Goal: Contribute content

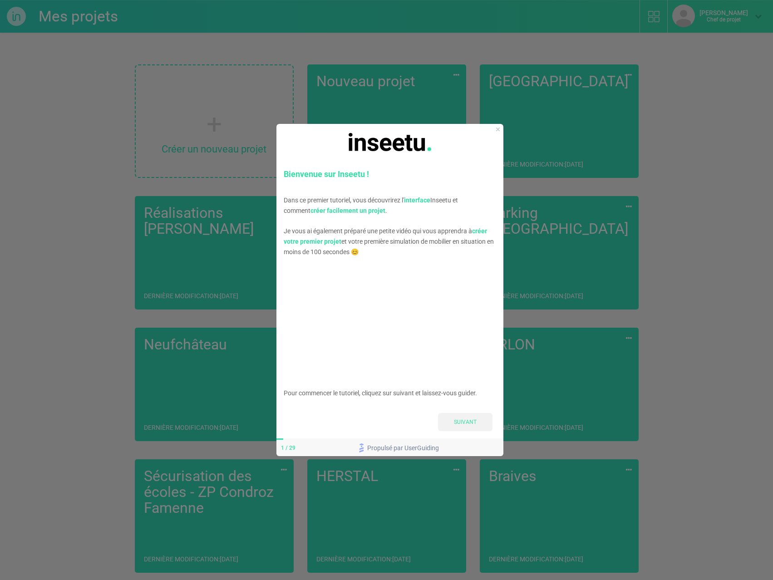
click at [464, 425] on font "SUIVANT" at bounding box center [465, 422] width 23 height 6
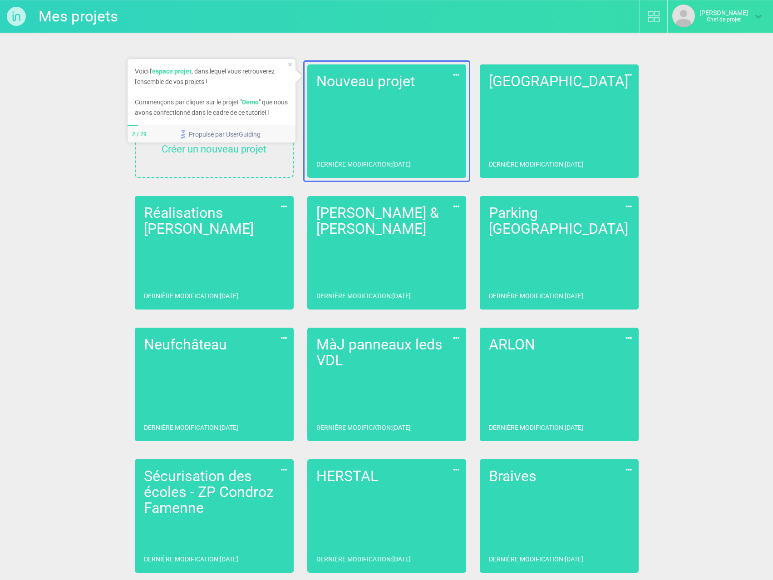
click at [581, 110] on div at bounding box center [624, 357] width 311 height 714
click at [547, 115] on div at bounding box center [624, 357] width 311 height 714
click at [529, 115] on div at bounding box center [624, 357] width 311 height 714
click at [288, 61] on div "Voici l' espace projet , dans lequel vous retrouverez l'ensemble de vos projets…" at bounding box center [211, 92] width 168 height 66
click at [290, 65] on icon "Fermer l'aperçu" at bounding box center [290, 65] width 4 height 4
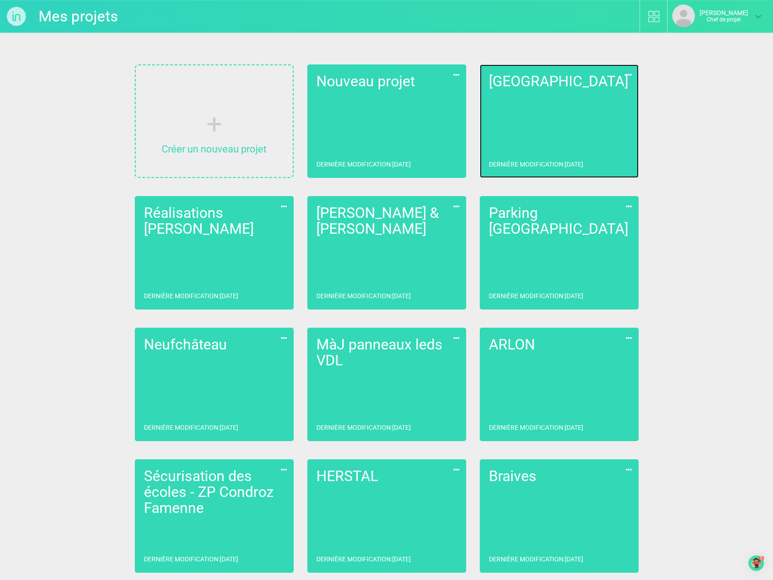
click at [561, 134] on link "[PERSON_NAME] Dernière modification : [DATE]" at bounding box center [559, 121] width 159 height 114
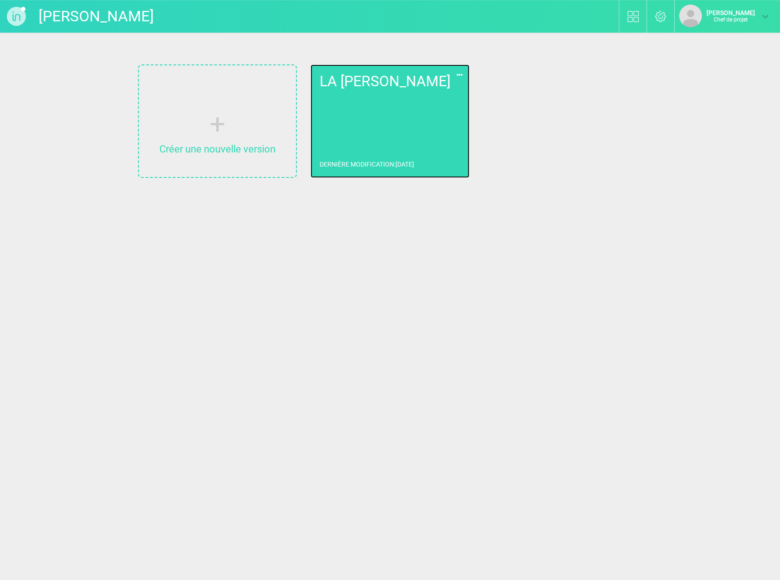
click at [424, 107] on link "LA [PERSON_NAME] Dernière modification : [DATE]" at bounding box center [390, 121] width 159 height 114
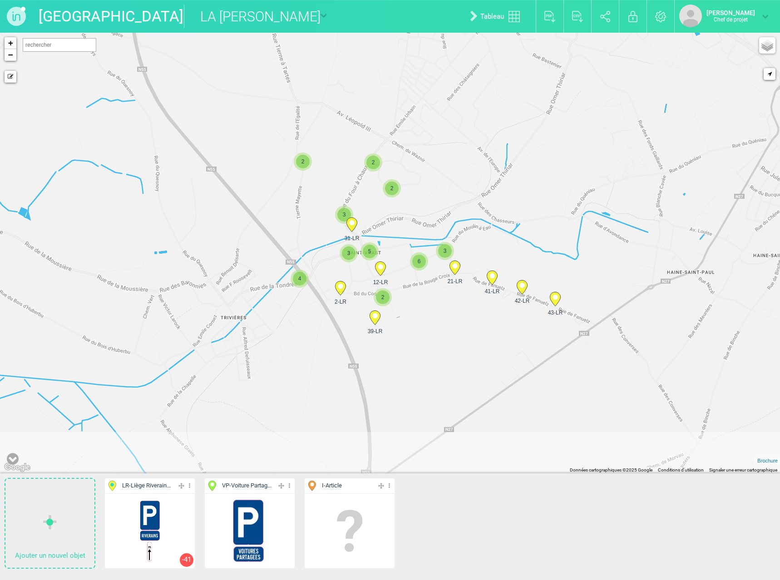
drag, startPoint x: 181, startPoint y: 360, endPoint x: 217, endPoint y: 275, distance: 92.8
click at [217, 275] on div "2 43-LR 42-LR 41-LR 2 2 31-LR 3 2 39-LR 2 21-LR 3" at bounding box center [390, 253] width 780 height 441
click at [352, 483] on span "I - Article" at bounding box center [341, 486] width 69 height 10
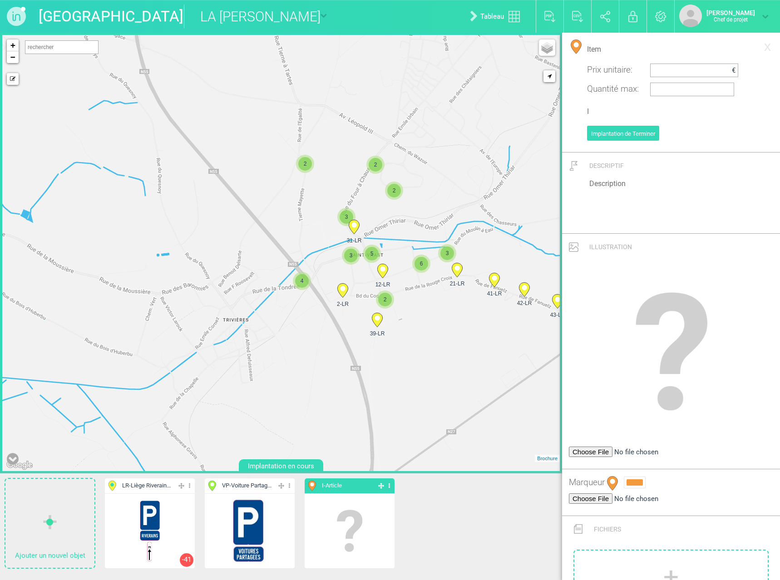
click at [354, 486] on span "I - Article" at bounding box center [341, 486] width 69 height 10
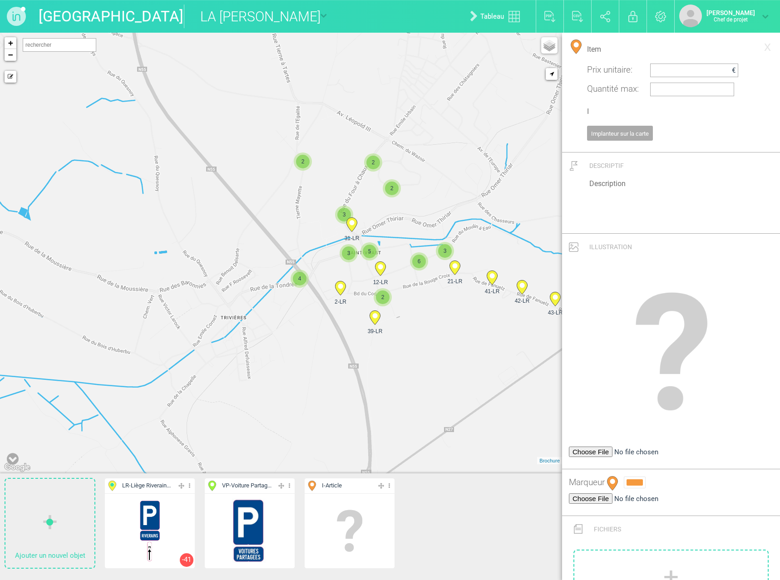
click at [366, 487] on span "I - Article" at bounding box center [341, 486] width 69 height 10
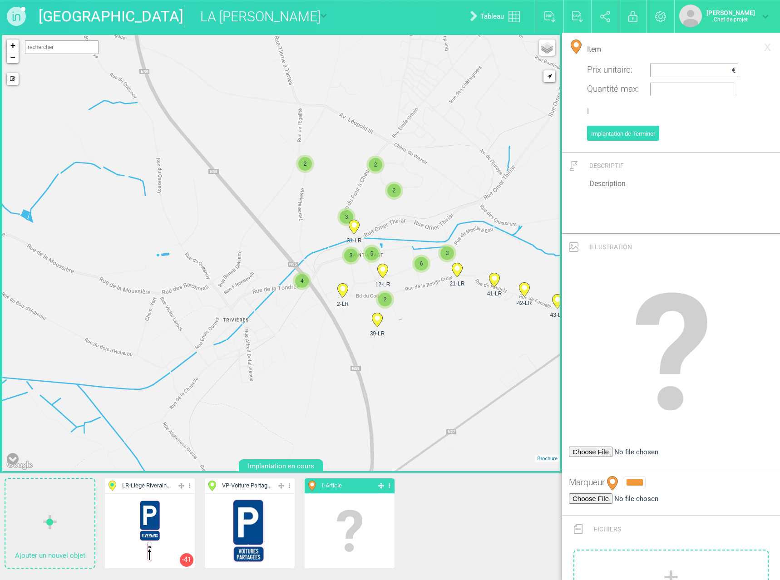
click at [389, 485] on icon at bounding box center [389, 486] width 6 height 10
click at [347, 506] on font "Éditeur" at bounding box center [336, 503] width 21 height 8
click at [609, 43] on input "Item" at bounding box center [671, 50] width 168 height 20
drag, startPoint x: 606, startPoint y: 48, endPoint x: 565, endPoint y: 49, distance: 41.8
click at [567, 48] on div "Item Prix ​​unitaire : € Quantité max : I Implantation de Terminer" at bounding box center [671, 94] width 218 height 108
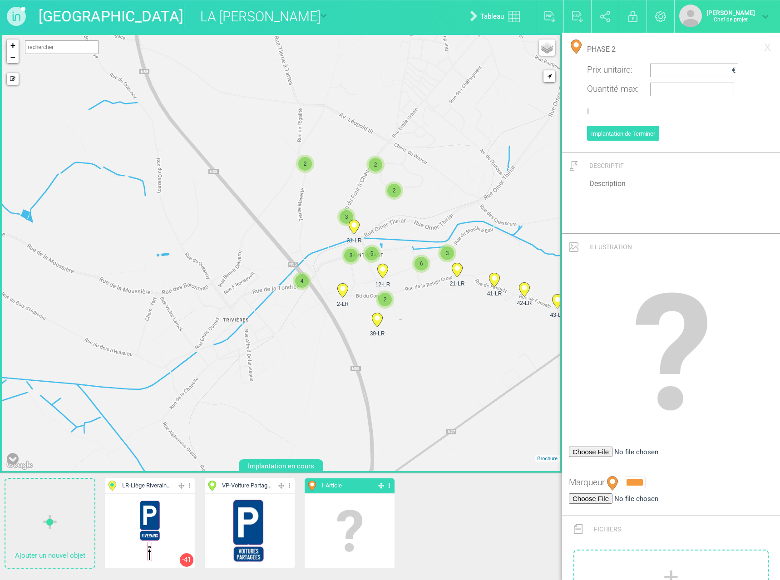
type input "PHASE 2"
click at [634, 480] on div at bounding box center [635, 483] width 16 height 6
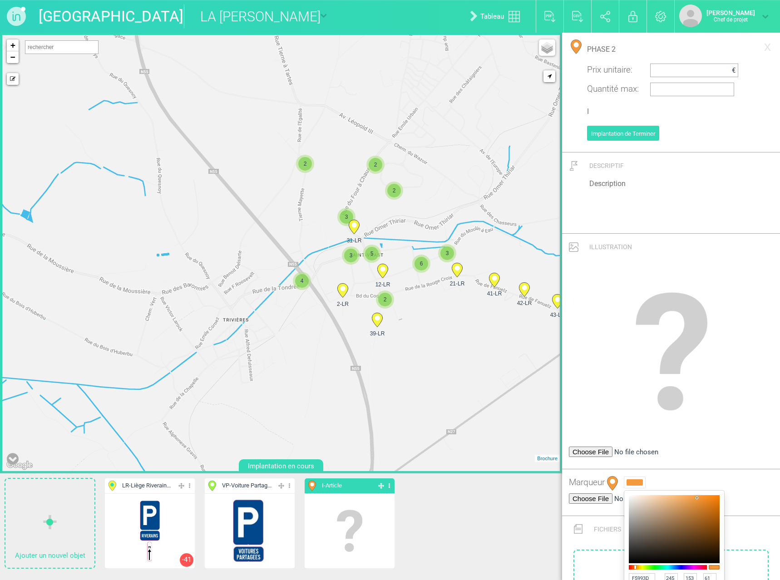
type input "F5543D"
type input "84"
click at [629, 565] on div at bounding box center [668, 567] width 78 height 5
click at [630, 566] on div at bounding box center [631, 568] width 2 height 4
click at [589, 378] on img at bounding box center [672, 352] width 184 height 184
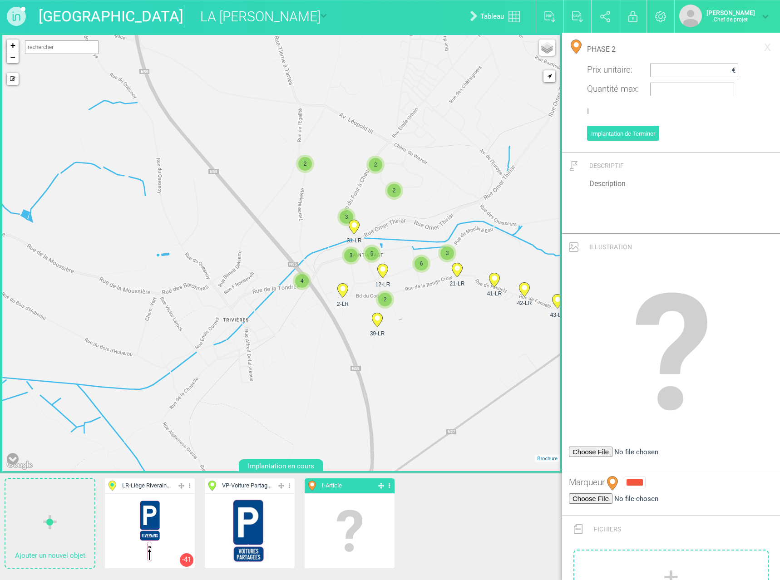
click at [450, 546] on ul "Ajouter un nouvel objet LR - Liège Riverain... Éditeur Cacher Aff. uniquement D…" at bounding box center [281, 527] width 562 height 107
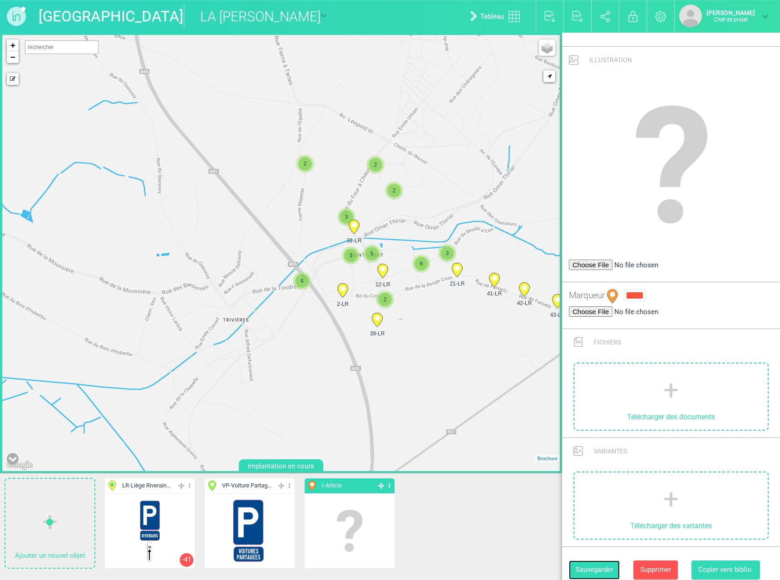
click at [592, 566] on font "Sauvegarder" at bounding box center [594, 570] width 37 height 8
type input "P2"
click at [472, 495] on ul "Ajouter un nouvel objet LR - Liège Riverain... Éditeur Cacher Aff. uniquement D…" at bounding box center [281, 527] width 562 height 107
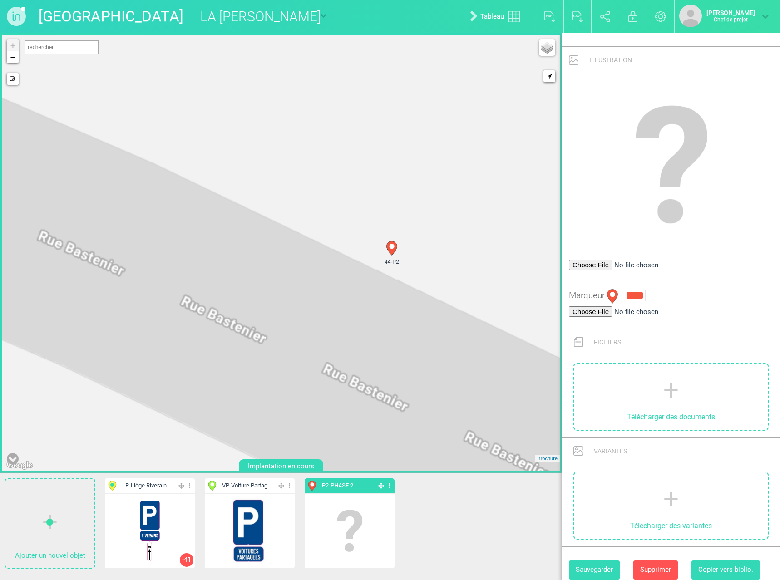
click at [391, 245] on circle at bounding box center [391, 246] width 5 height 5
select select "19429"
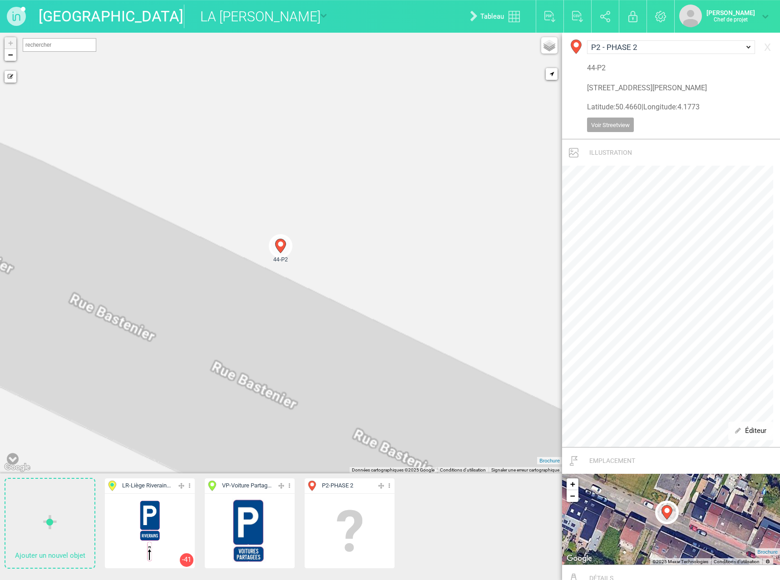
scroll to position [306, 0]
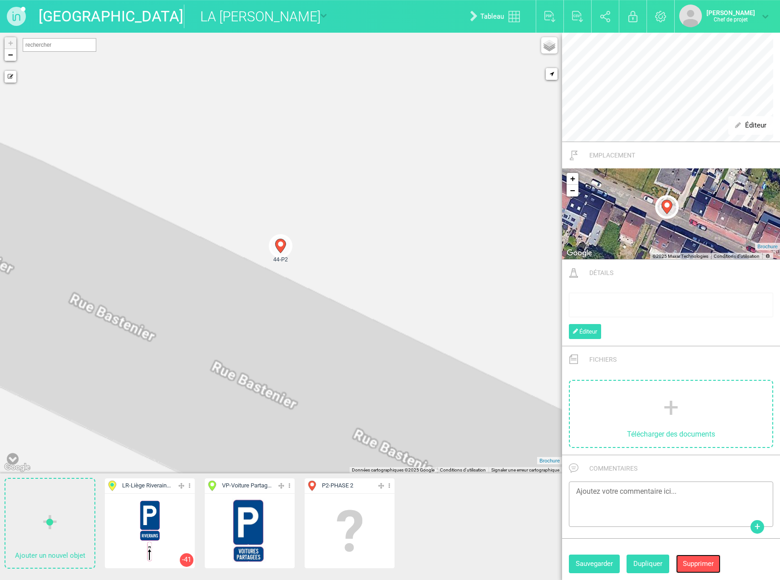
click at [701, 564] on font "Supprimer" at bounding box center [698, 564] width 31 height 8
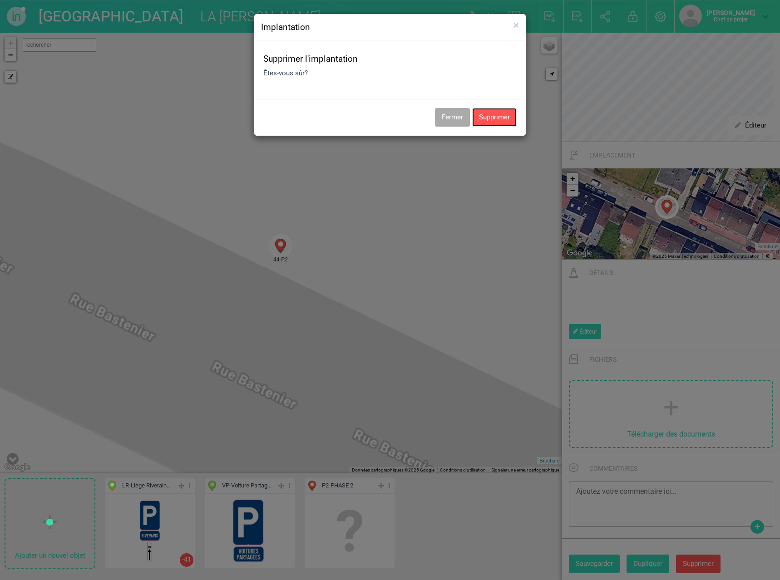
click at [491, 116] on button "Supprimer" at bounding box center [494, 117] width 45 height 19
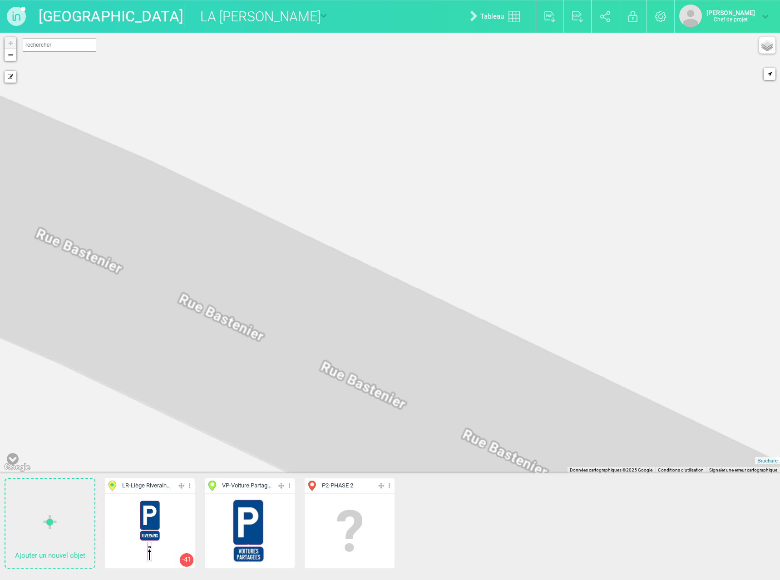
click at [353, 486] on font "PHASE 2" at bounding box center [342, 485] width 23 height 7
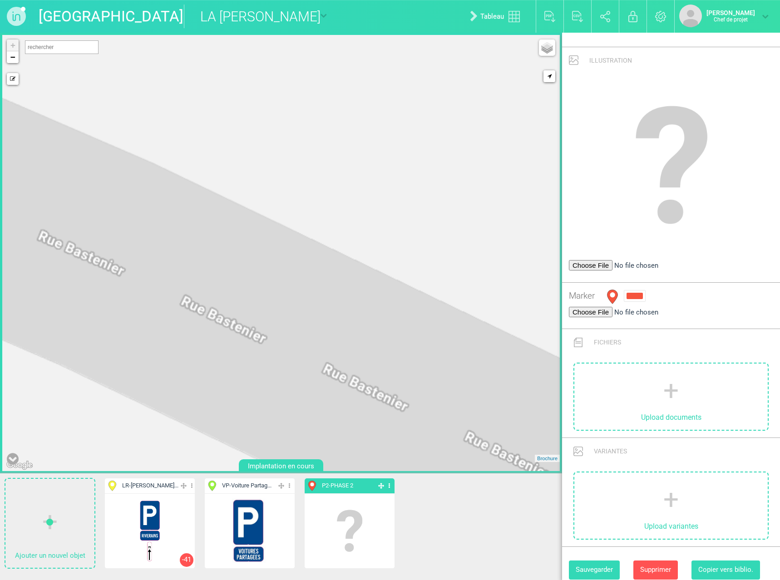
scroll to position [187, 0]
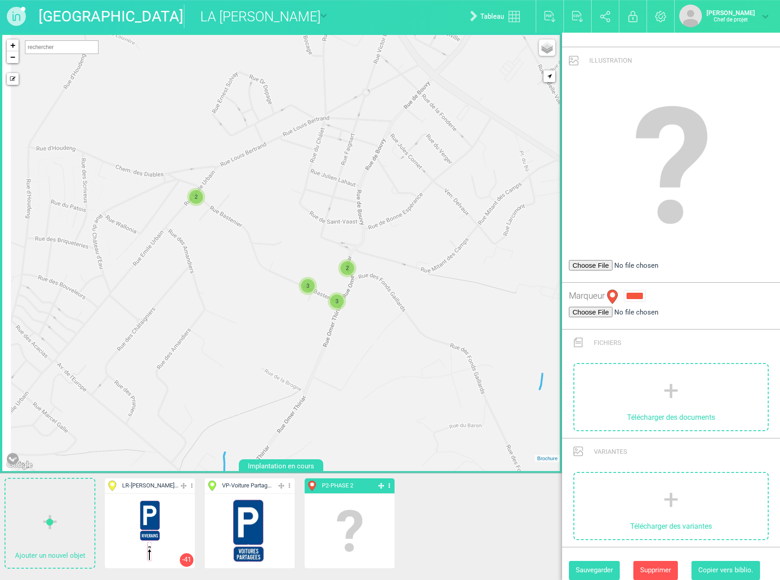
drag, startPoint x: 172, startPoint y: 308, endPoint x: 266, endPoint y: 297, distance: 94.7
click at [266, 297] on div "2-LR 4 9-LR 3 12-LR 6 3 21-LR 2 24-LR 25-LR 2 2 2" at bounding box center [281, 253] width 558 height 436
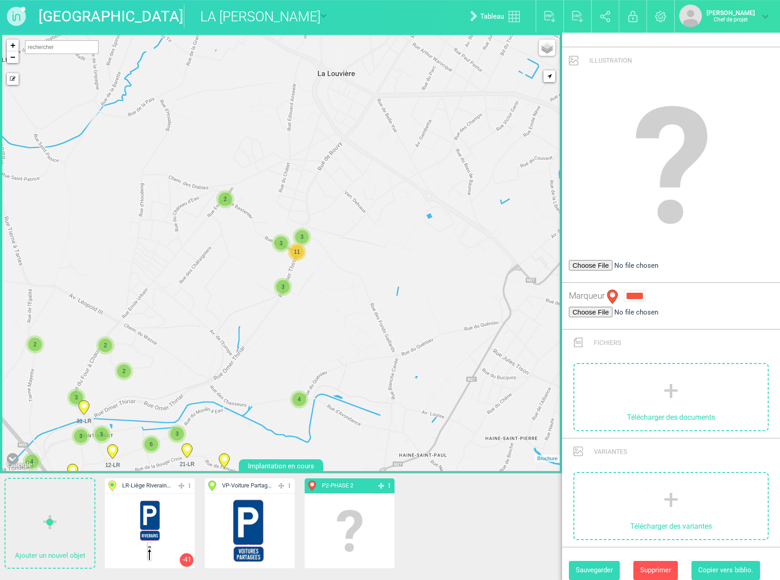
drag, startPoint x: 226, startPoint y: 313, endPoint x: 212, endPoint y: 262, distance: 53.7
click at [212, 262] on div "2-LR 12-LR 21-LR 31-LR 2" at bounding box center [281, 253] width 558 height 436
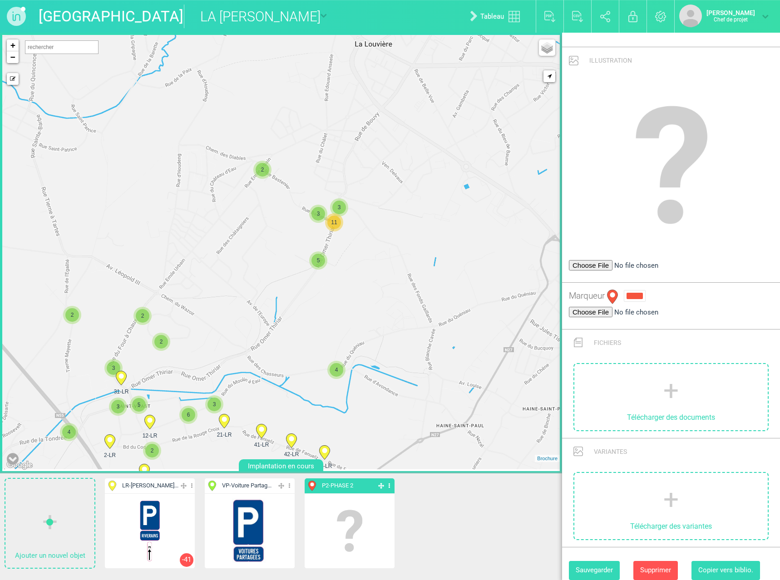
drag, startPoint x: 187, startPoint y: 342, endPoint x: 233, endPoint y: 305, distance: 58.2
click at [233, 305] on div "2-LR 4 12-LR 6 3 21-LR 2 2 2 3 31-LR 2 5 3 39-LR 2" at bounding box center [281, 253] width 558 height 436
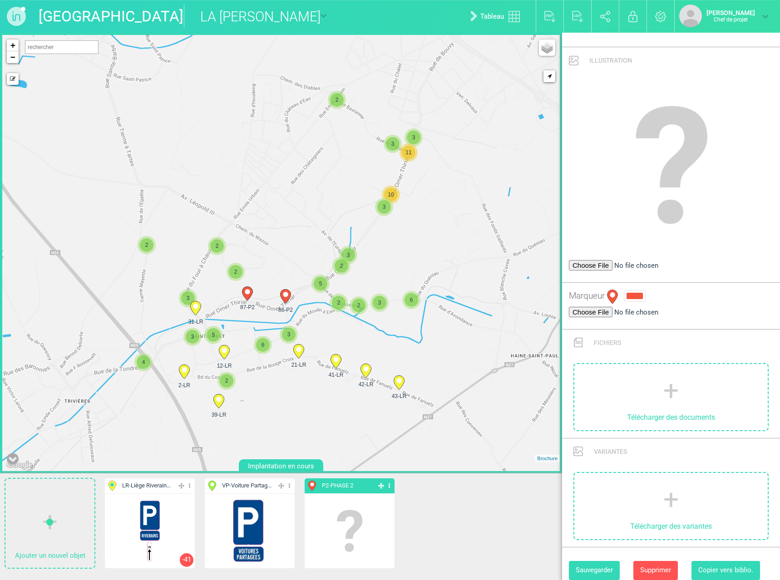
drag, startPoint x: 267, startPoint y: 200, endPoint x: 253, endPoint y: 188, distance: 18.3
click at [253, 188] on div "2-LR 12-LR 21-LR 31-LR 2" at bounding box center [281, 253] width 558 height 436
click at [390, 486] on icon at bounding box center [389, 486] width 6 height 10
click at [348, 533] on font "Aff. uniquement" at bounding box center [349, 532] width 49 height 8
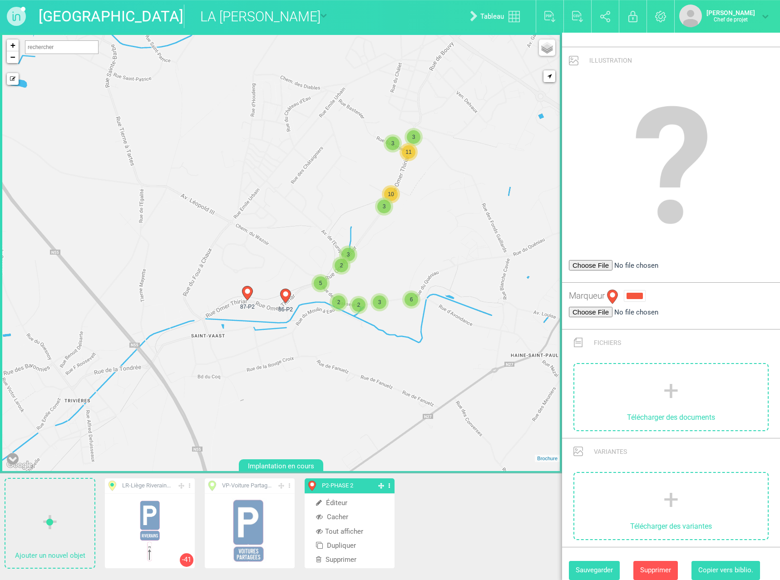
click at [233, 367] on div "3 3 11 10 3 3 2 86-P2 87-P2 5 2 2 3 6 + − Mode dessin Routes de Google Maps Goo…" at bounding box center [281, 253] width 558 height 436
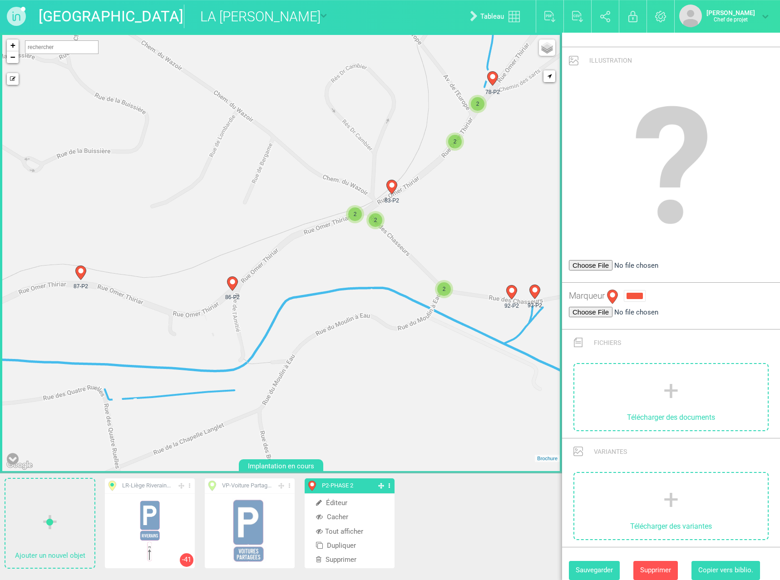
click at [232, 283] on circle at bounding box center [232, 281] width 5 height 5
select select "19429"
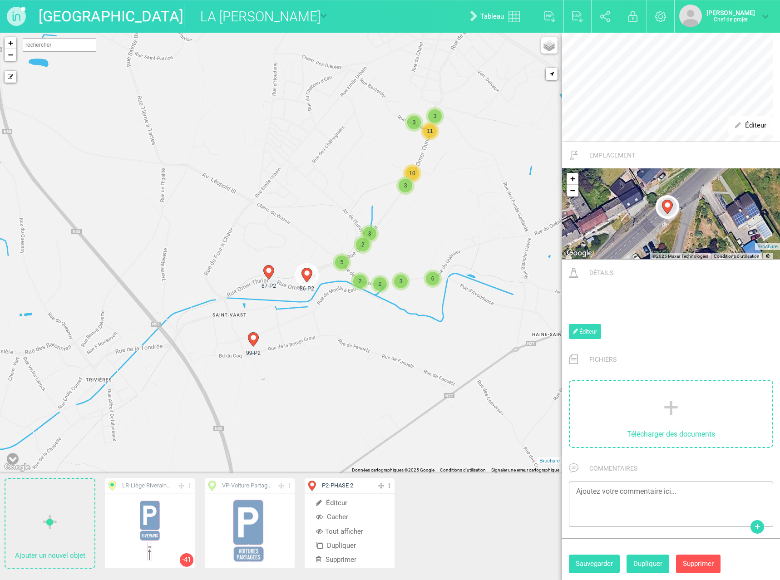
drag, startPoint x: 213, startPoint y: 294, endPoint x: 327, endPoint y: 296, distance: 113.5
click at [327, 296] on div "86-P2 87-P2 99-P2 3 10 3 11 3 2 3 2 5 2 3 6 + − Mode dessin Routes de Google Ma…" at bounding box center [281, 253] width 562 height 441
